Goal: Task Accomplishment & Management: Use online tool/utility

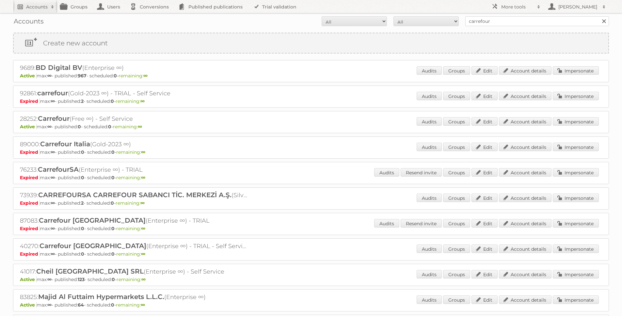
click at [40, 8] on h2 "Accounts" at bounding box center [37, 7] width 22 height 7
type input"] "gisele"
click at [151, 17] on input "Search" at bounding box center [156, 22] width 10 height 10
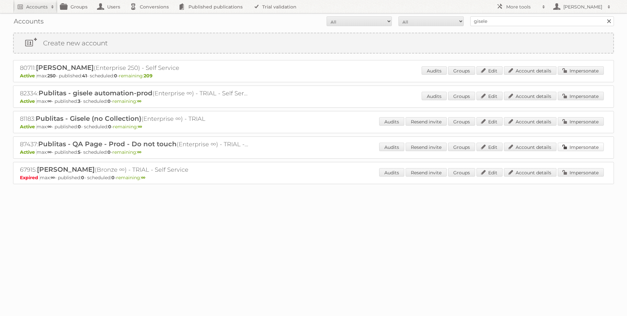
click at [571, 145] on link "Impersonate" at bounding box center [581, 147] width 46 height 8
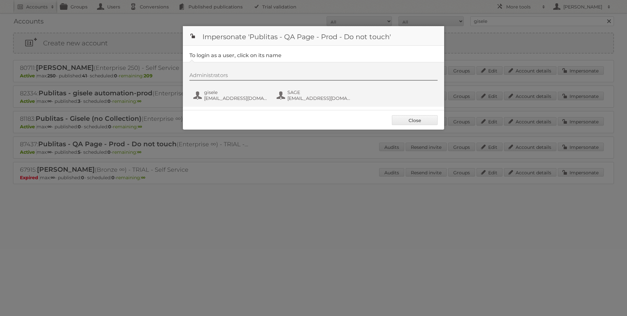
drag, startPoint x: 425, startPoint y: 119, endPoint x: 377, endPoint y: 92, distance: 54.7
click at [425, 119] on link "Close" at bounding box center [415, 120] width 46 height 10
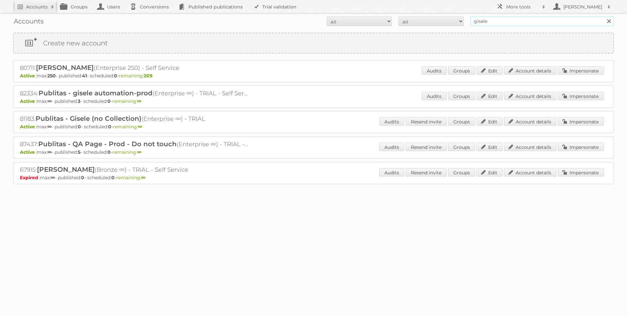
click at [479, 19] on input "gisele" at bounding box center [542, 21] width 144 height 10
type input "wasco"
click at [604, 16] on input "Search" at bounding box center [609, 21] width 10 height 10
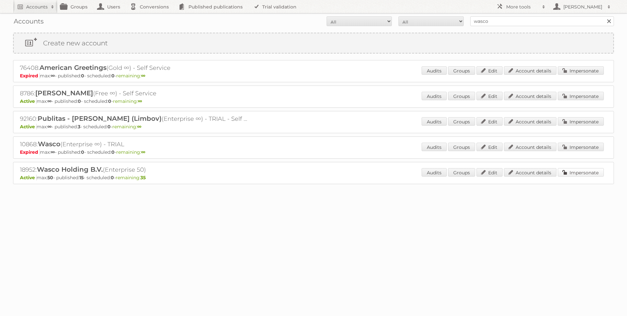
click at [586, 175] on link "Impersonate" at bounding box center [581, 172] width 46 height 8
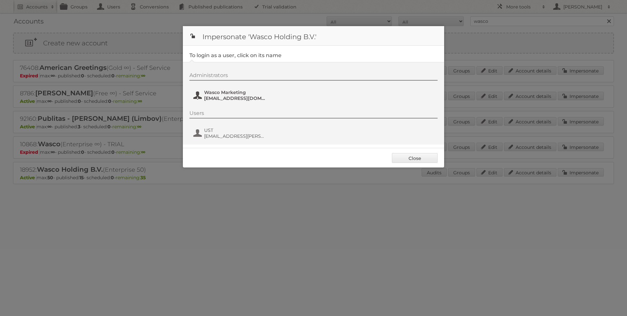
click at [211, 99] on span "marketing@wasco.nl" at bounding box center [235, 98] width 63 height 6
